Goal: Entertainment & Leisure: Consume media (video, audio)

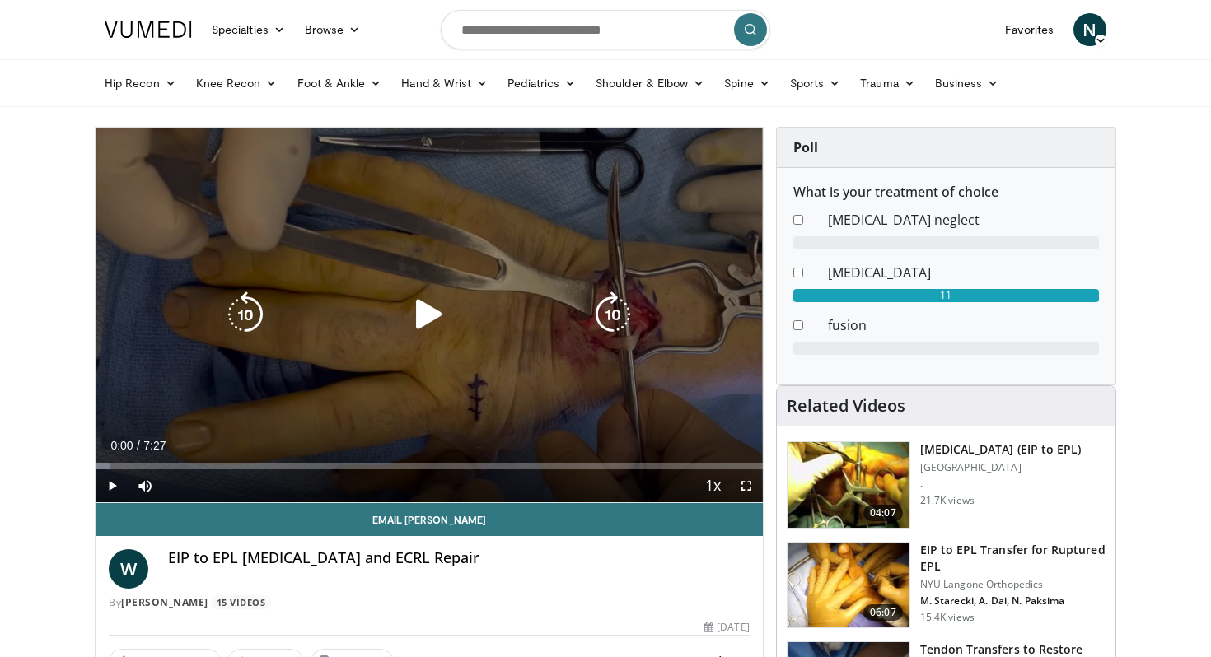
click at [433, 323] on icon "Video Player" at bounding box center [429, 315] width 46 height 46
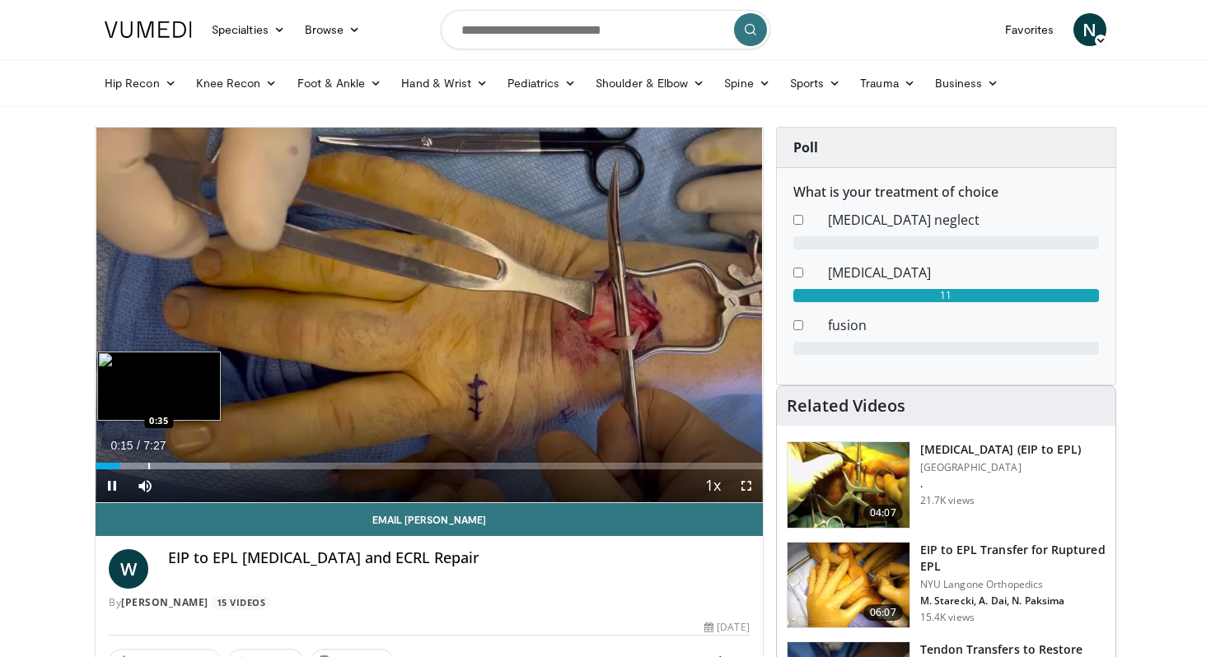
click at [148, 463] on div "Progress Bar" at bounding box center [149, 466] width 2 height 7
click at [195, 467] on div "10 seconds Tap to unmute" at bounding box center [429, 315] width 667 height 375
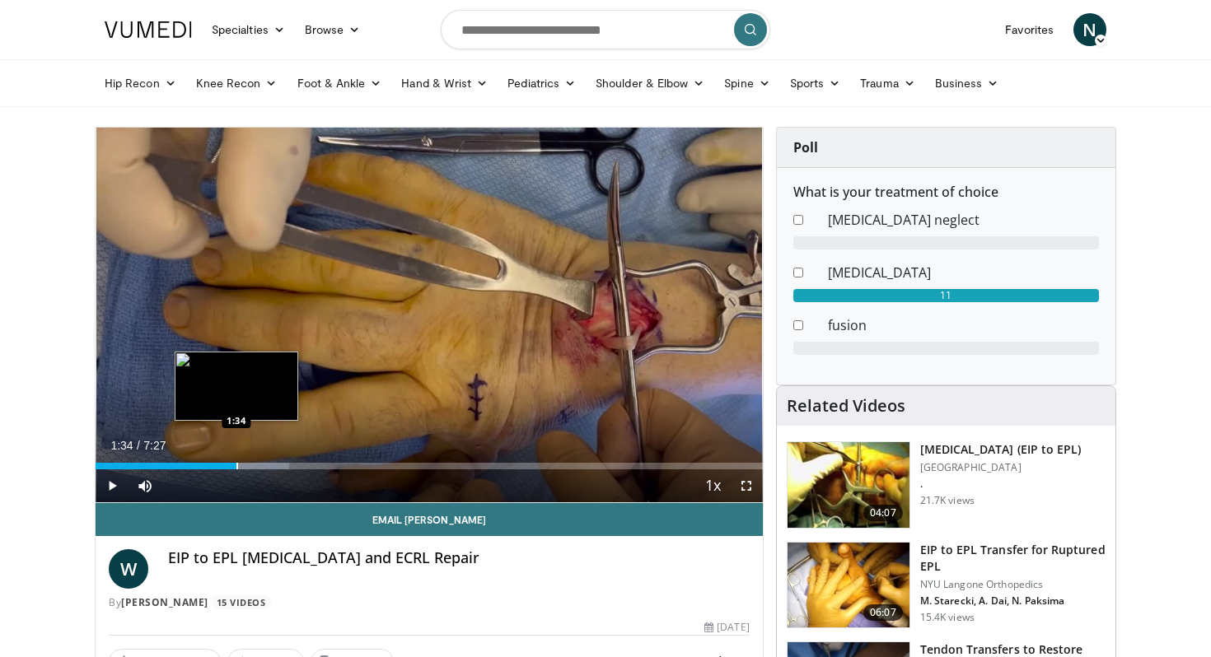
click at [236, 463] on div "Progress Bar" at bounding box center [237, 466] width 2 height 7
click at [113, 489] on span "Video Player" at bounding box center [112, 486] width 33 height 33
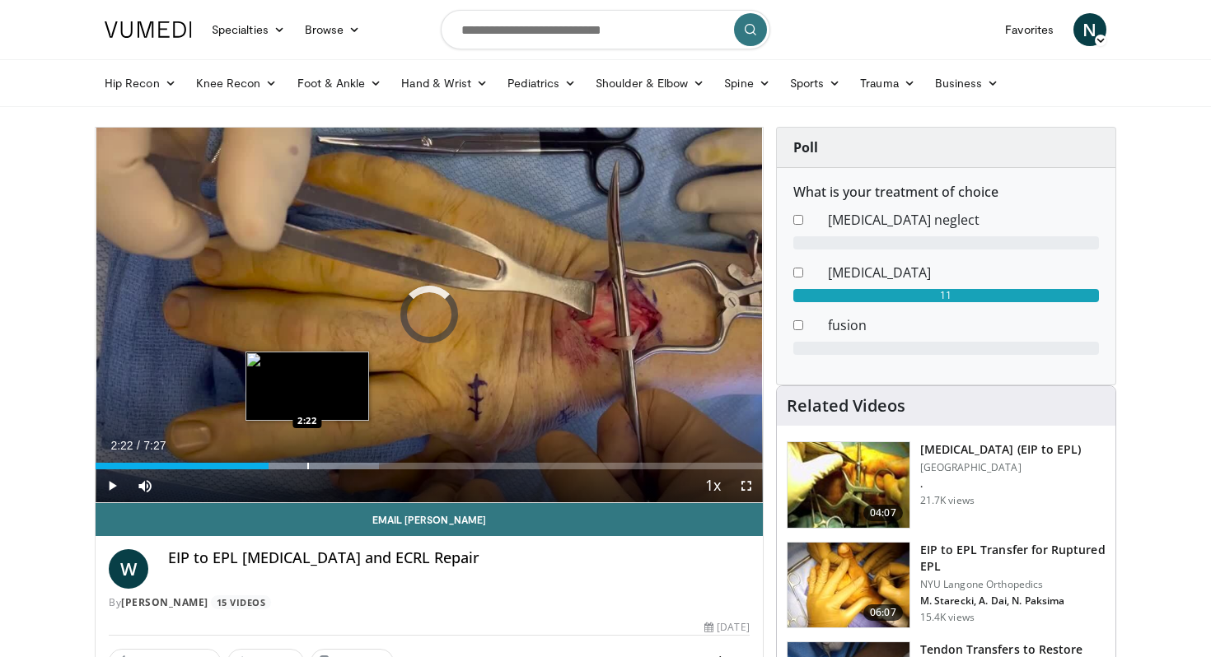
click at [307, 460] on div "Loaded : 42.44% 1:56 2:22" at bounding box center [429, 462] width 667 height 16
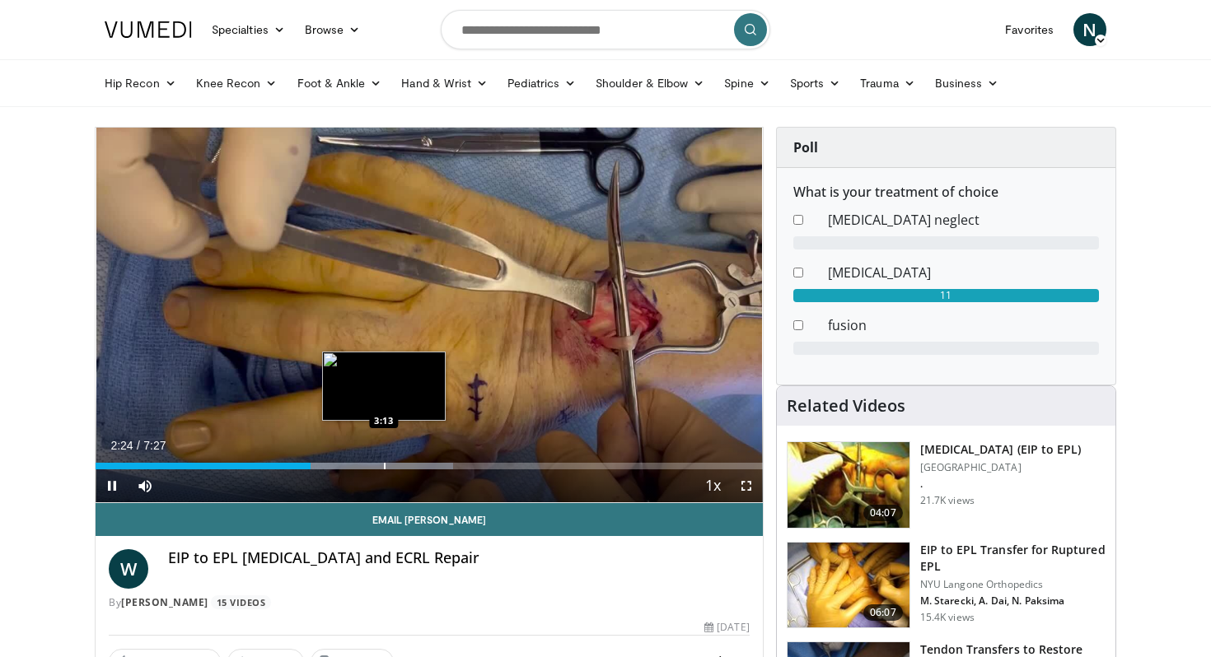
click at [386, 464] on div "Progress Bar" at bounding box center [385, 466] width 2 height 7
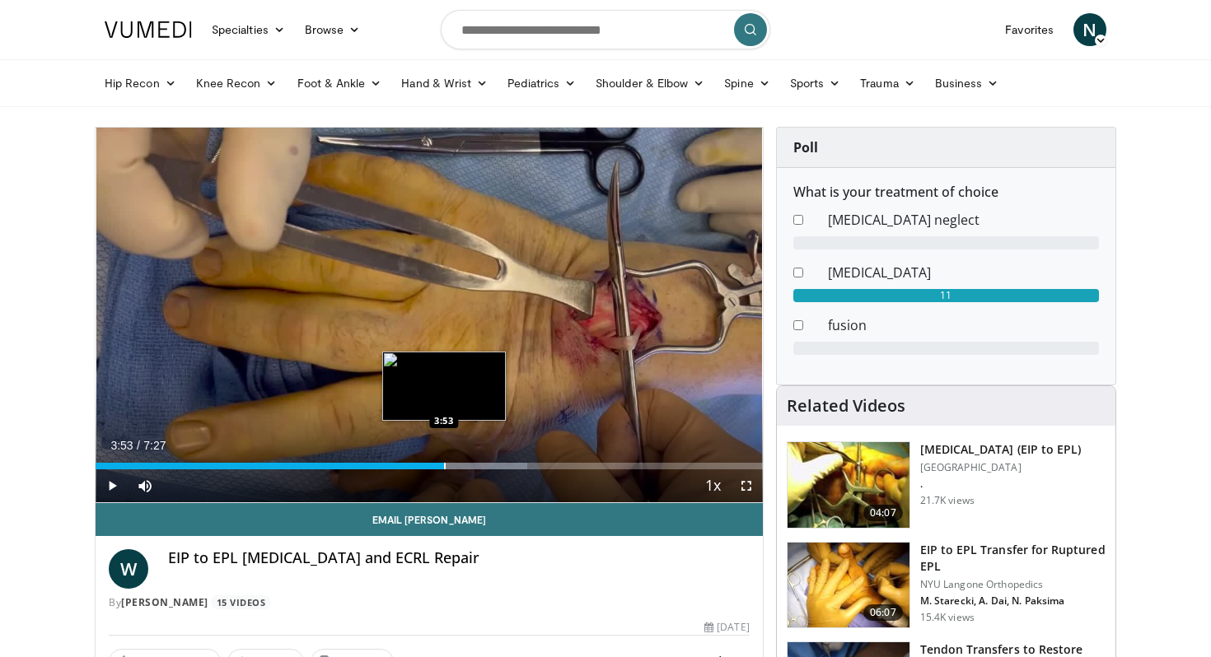
click at [444, 462] on div "Loaded : 64.78% 3:17 3:53" at bounding box center [429, 462] width 667 height 16
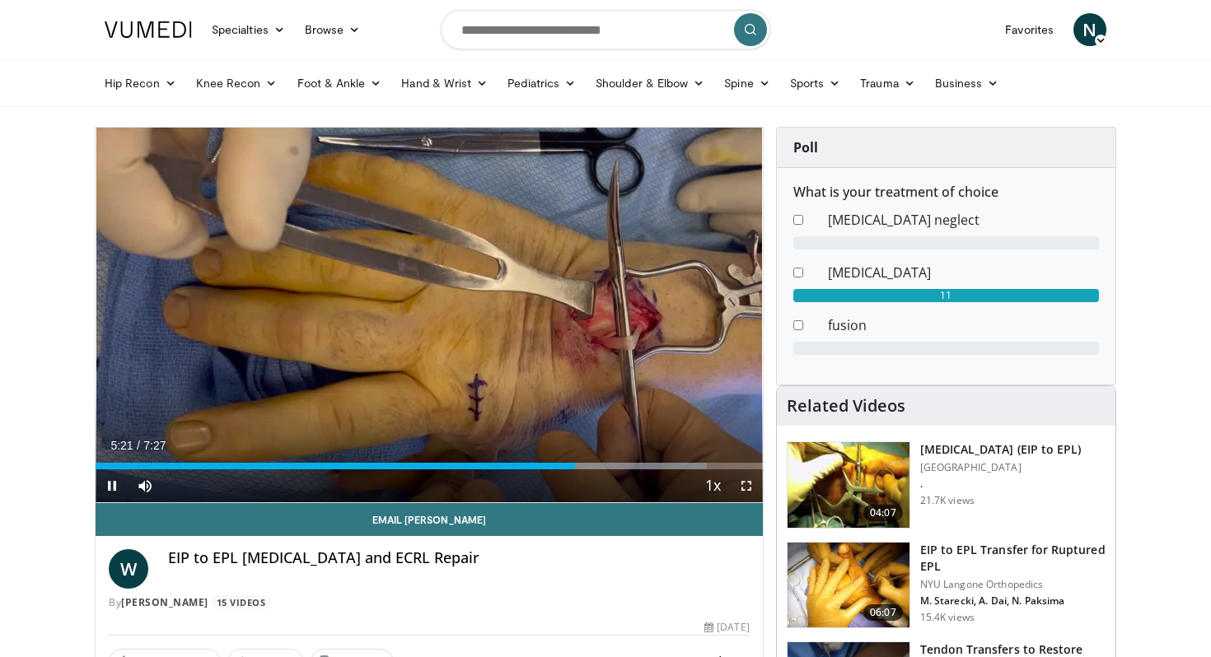
click at [113, 483] on span "Video Player" at bounding box center [112, 486] width 33 height 33
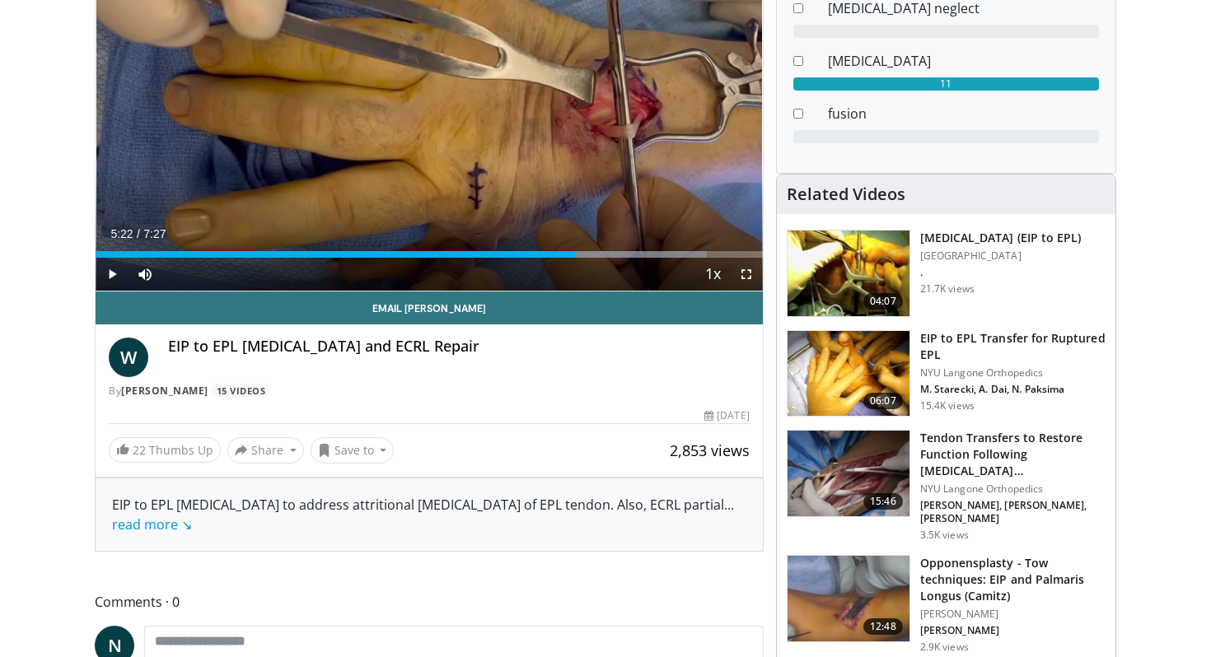
scroll to position [214, 0]
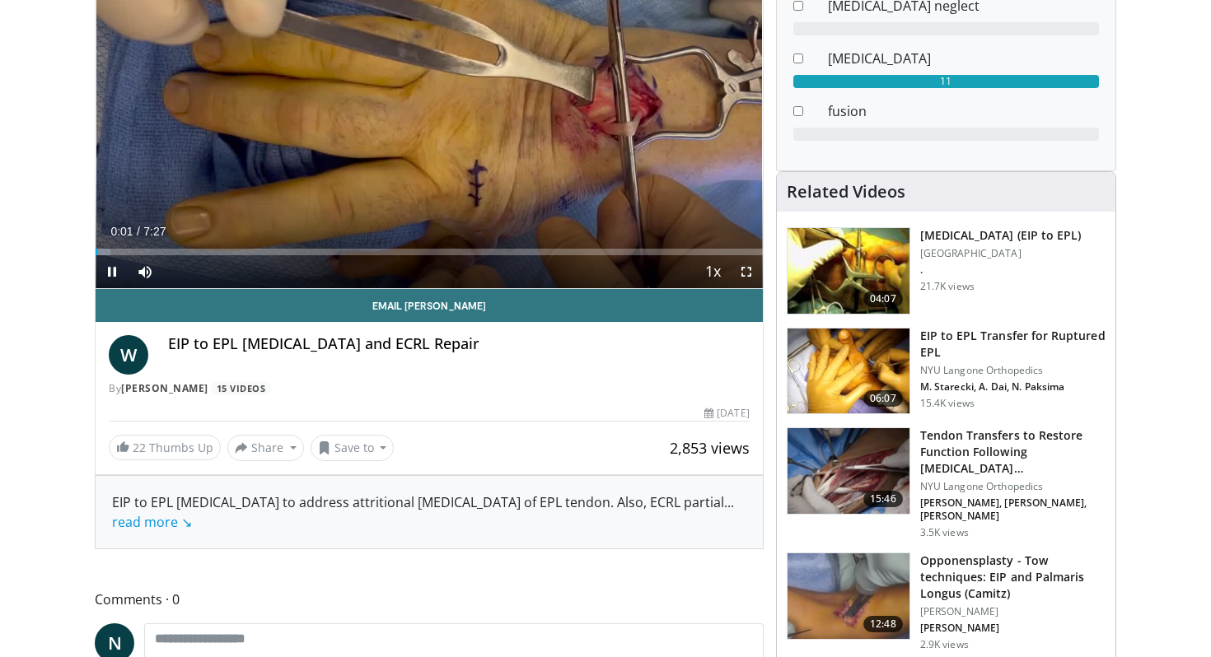
click at [633, 256] on div "Current Time 0:01 / Duration 7:27 Pause Skip Backward Skip Forward Mute 56% Loa…" at bounding box center [429, 271] width 667 height 33
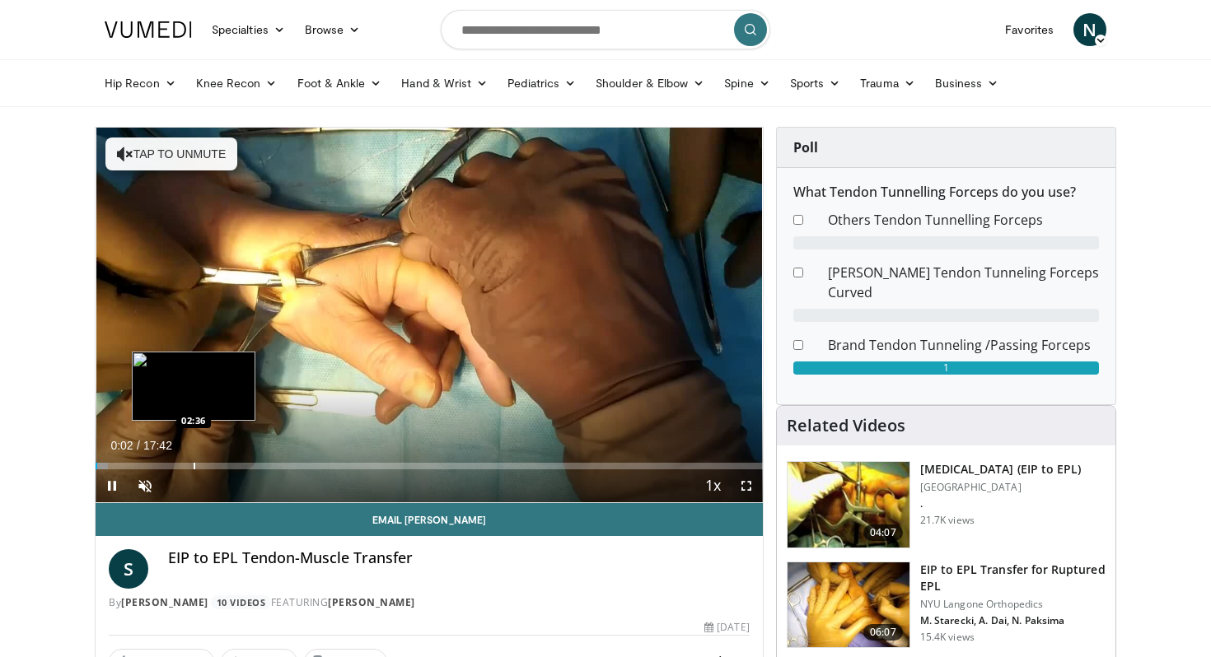
click at [194, 464] on div "Progress Bar" at bounding box center [195, 466] width 2 height 7
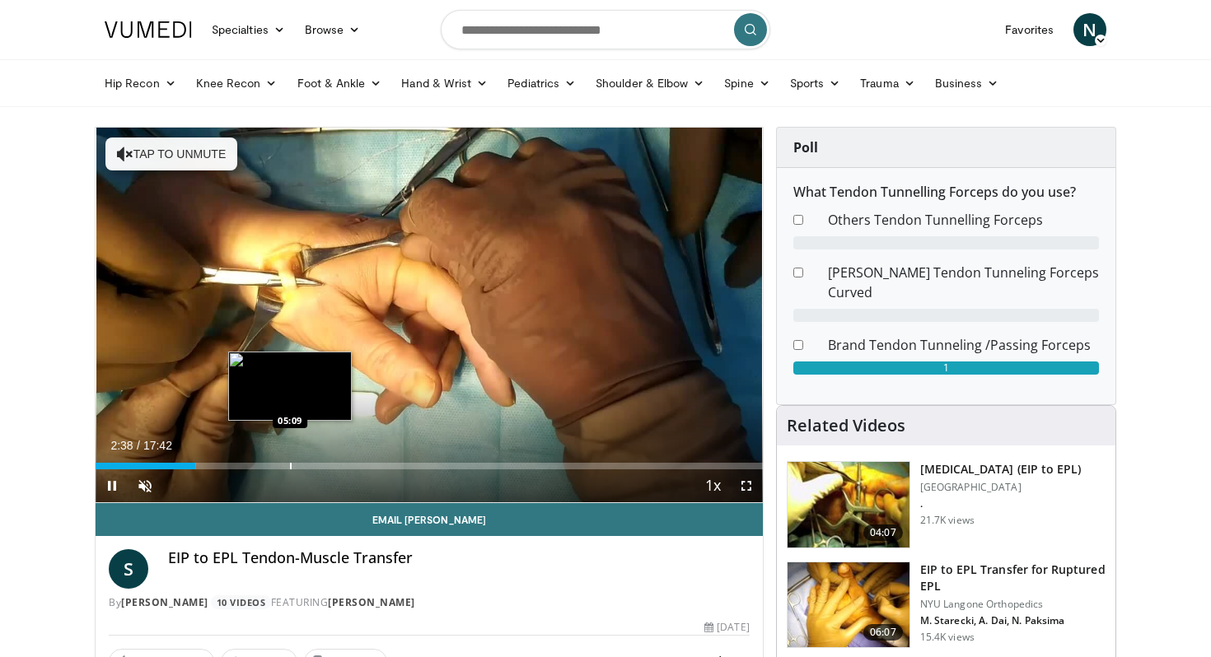
click at [290, 461] on div "Loaded : 15.06% 02:38 05:09" at bounding box center [429, 462] width 667 height 16
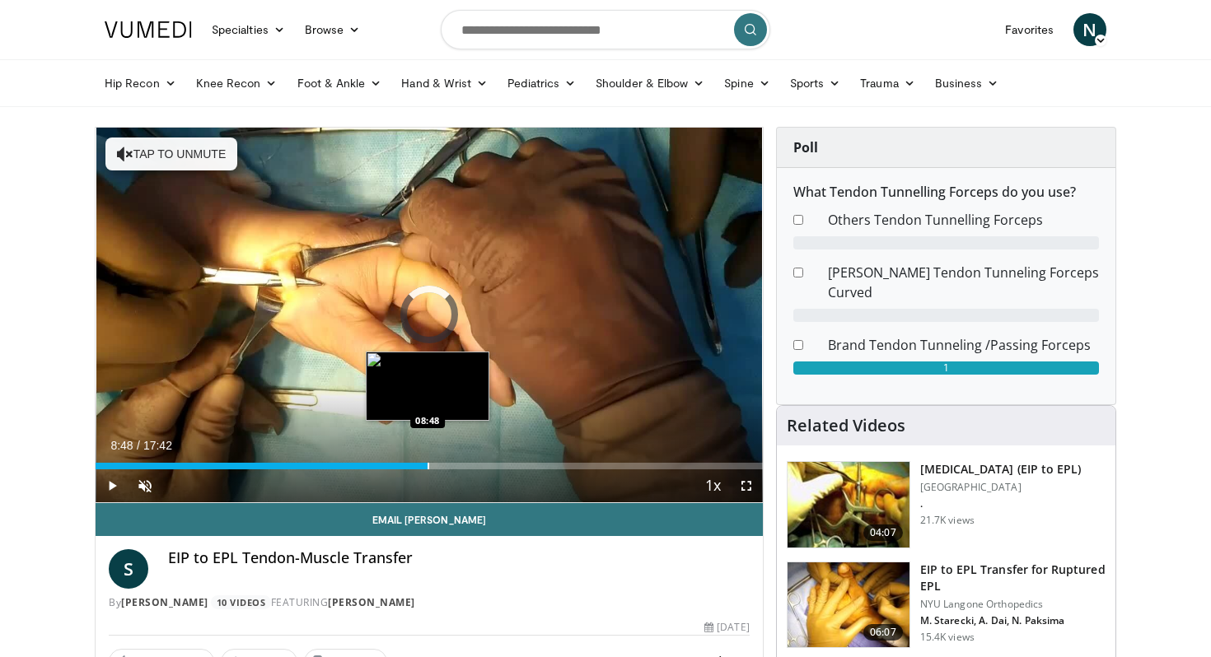
click at [428, 466] on div "Progress Bar" at bounding box center [429, 466] width 2 height 7
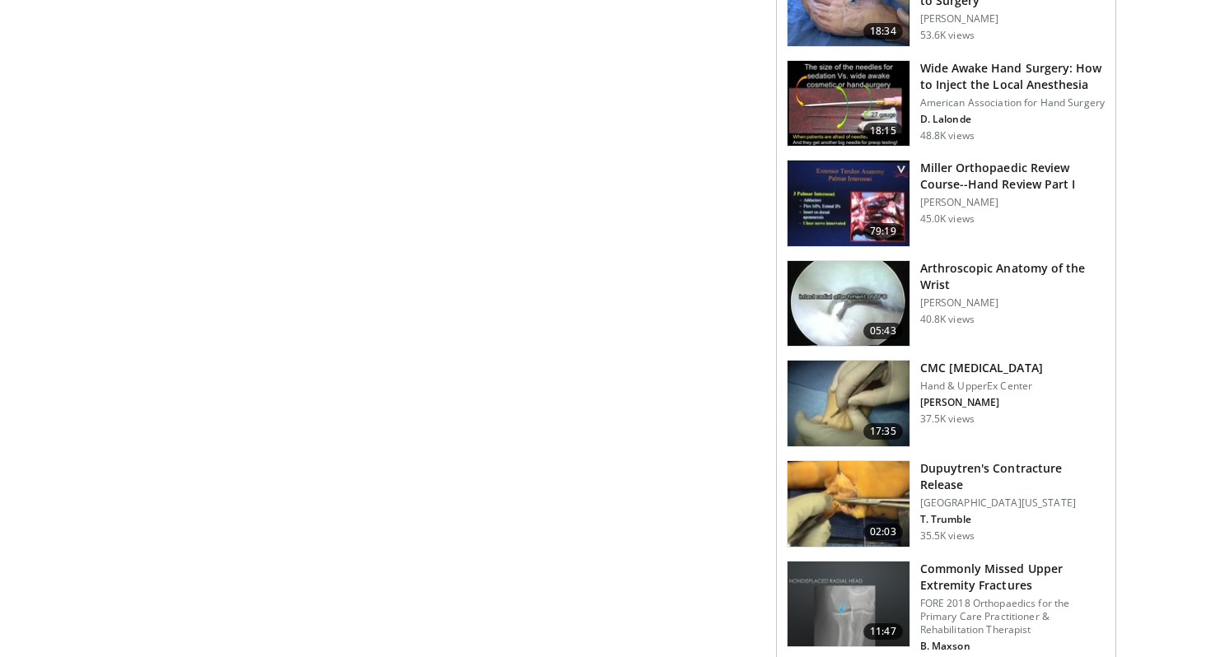
scroll to position [1688, 0]
